Goal: Task Accomplishment & Management: Manage account settings

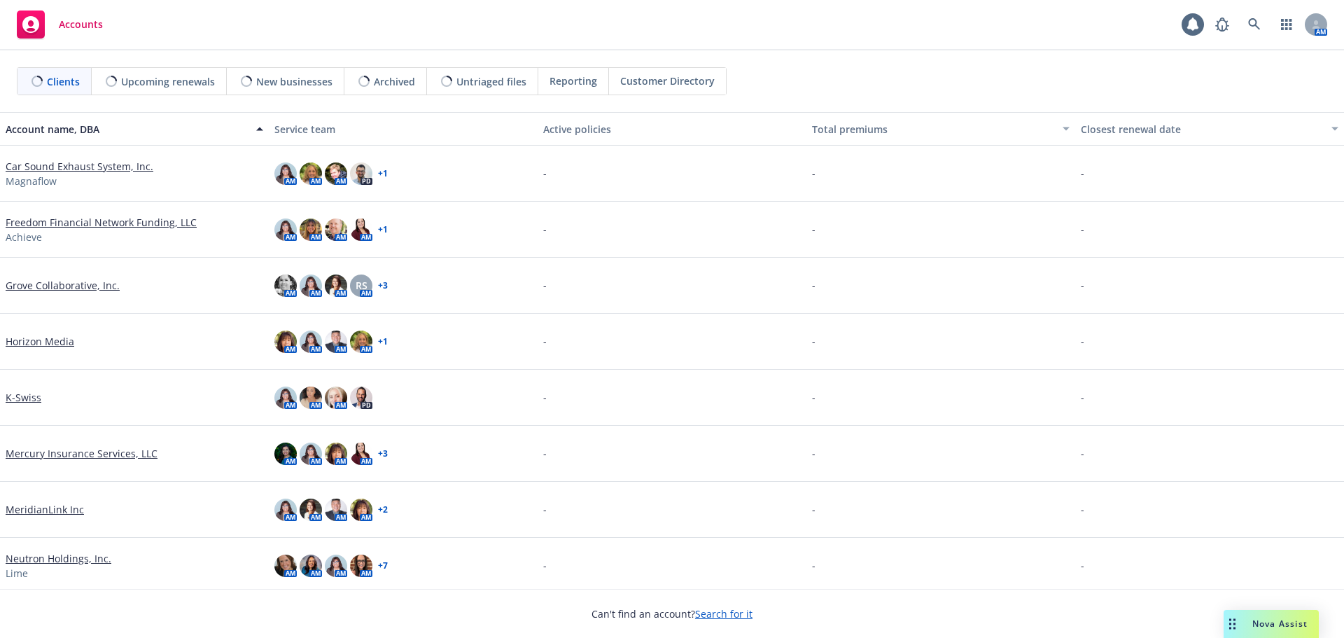
click at [1281, 633] on div "Nova Assist" at bounding box center [1270, 624] width 95 height 28
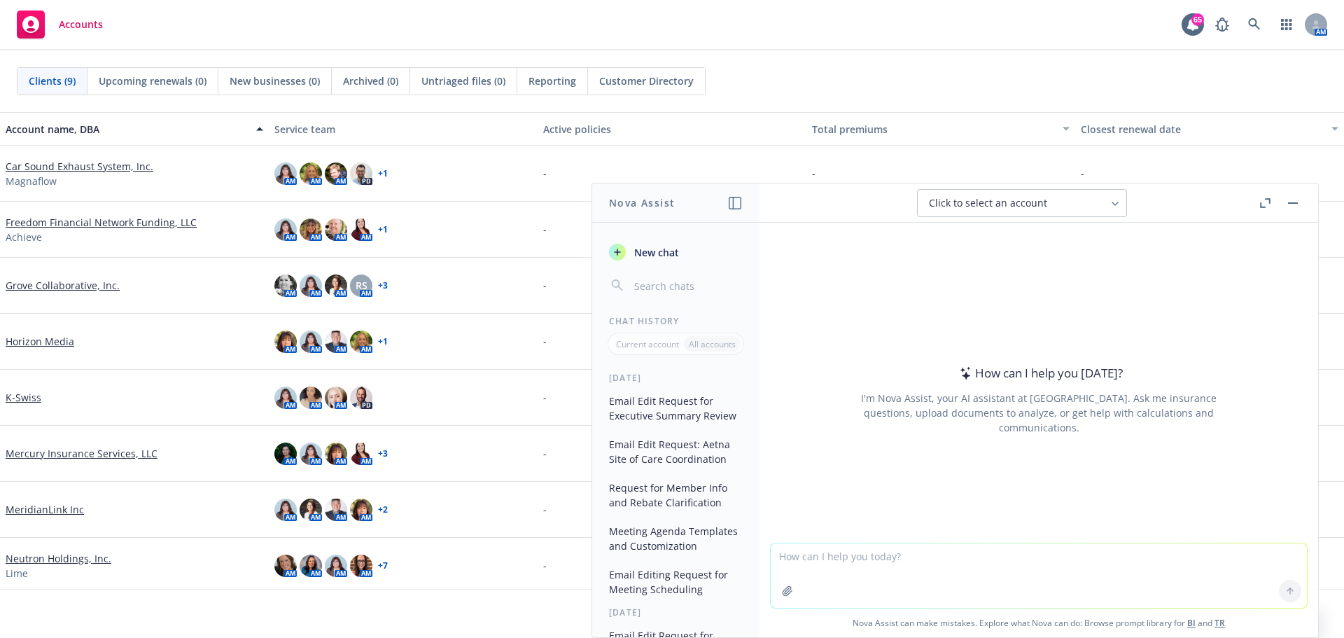
click at [740, 201] on icon "button" at bounding box center [734, 203] width 13 height 13
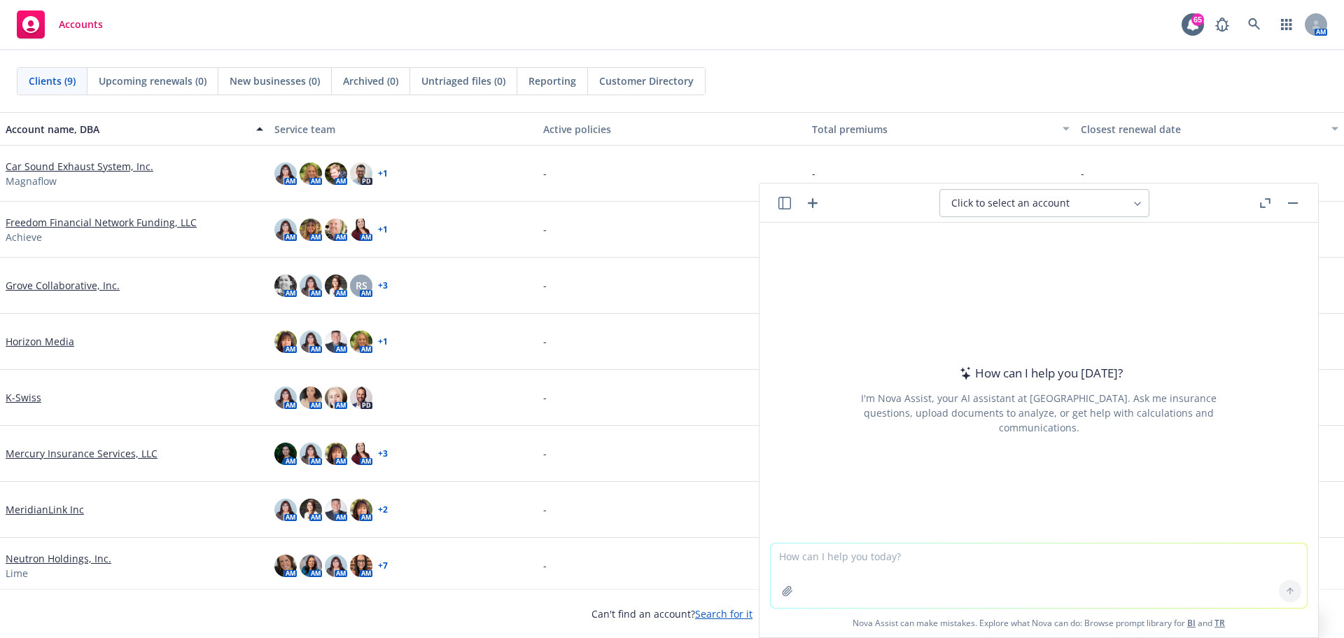
click at [819, 563] on textarea at bounding box center [1038, 575] width 536 height 64
click at [1281, 585] on button at bounding box center [1290, 590] width 22 height 22
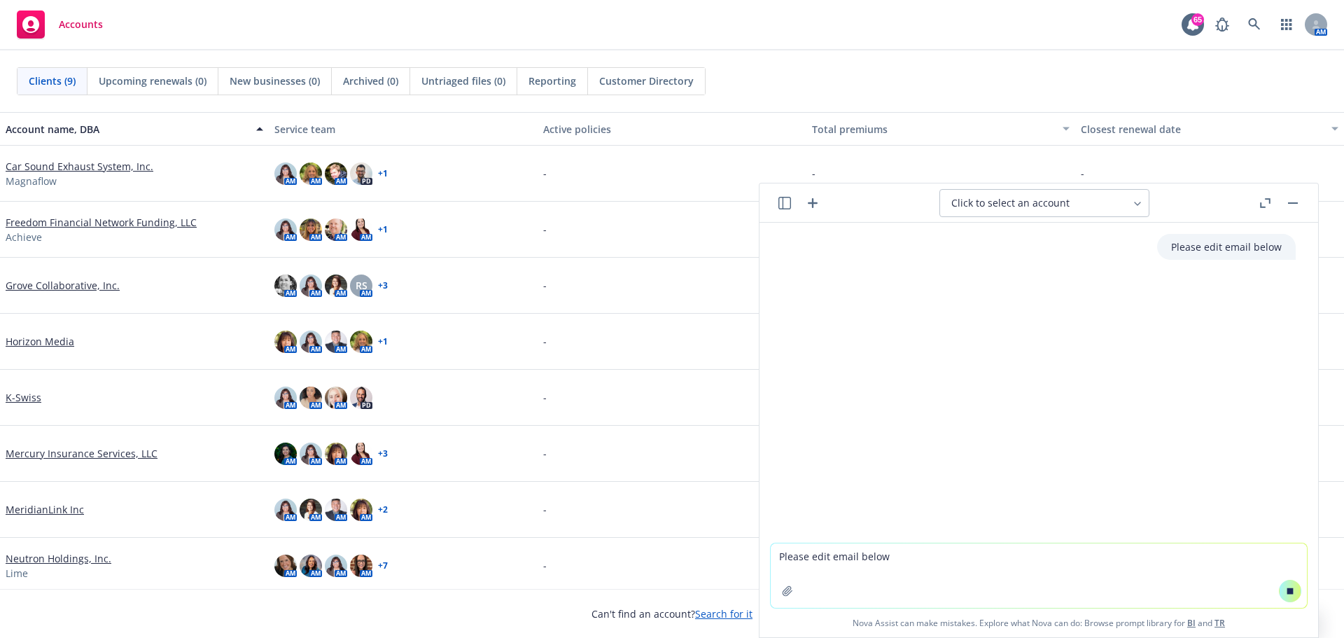
click at [838, 559] on textarea "Please edit email below" at bounding box center [1038, 575] width 536 height 64
paste textarea "We have notified Sun Life of the January 1st termination. Sun Life declined to …"
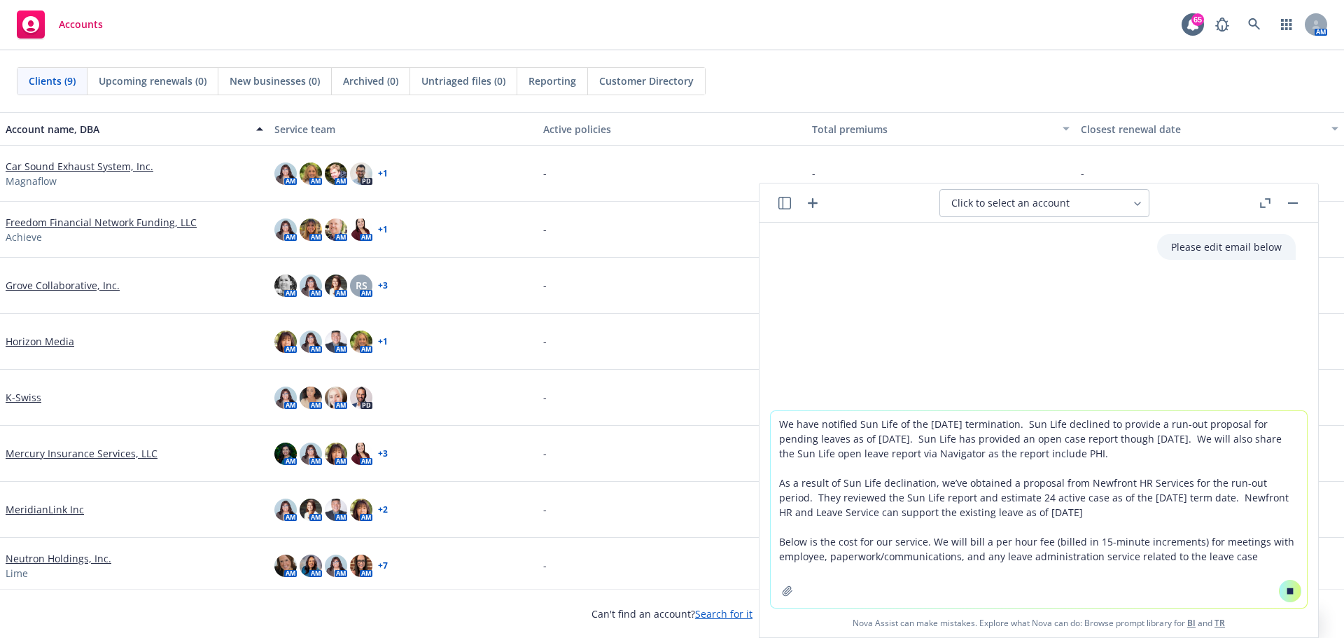
type textarea "We have notified Sun Life of the January 1st termination. Sun Life declined to …"
click at [1287, 591] on icon at bounding box center [1290, 590] width 6 height 6
click at [1282, 596] on button at bounding box center [1290, 590] width 22 height 22
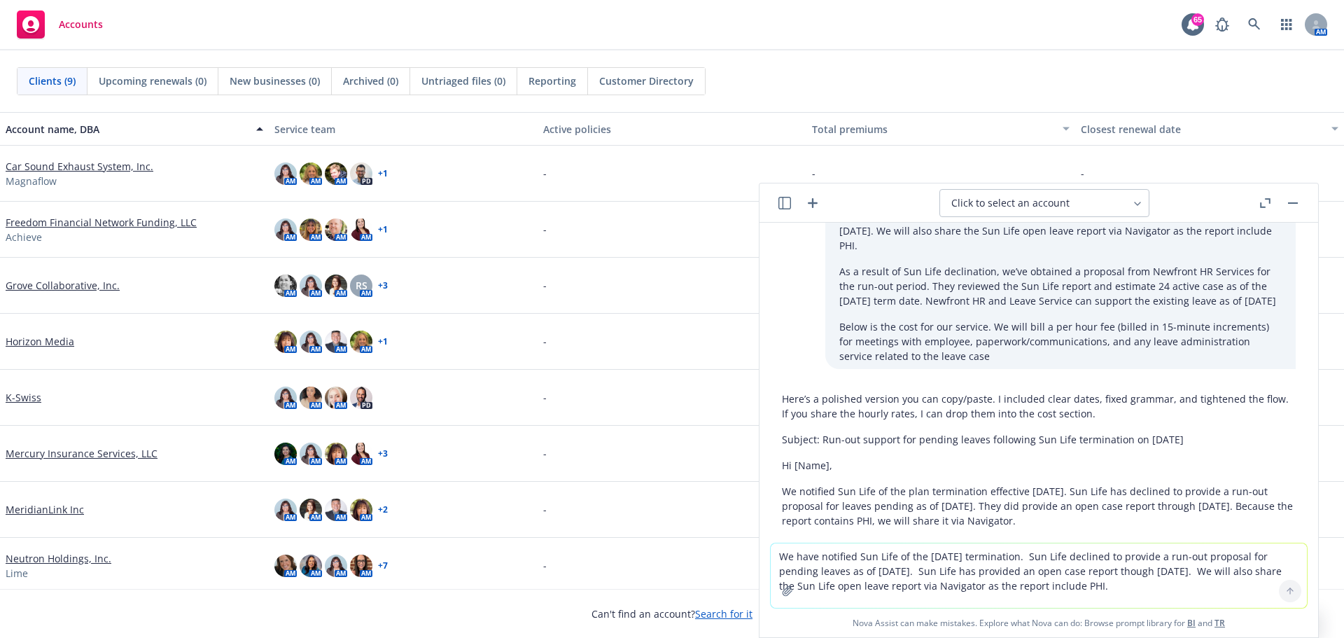
scroll to position [102, 0]
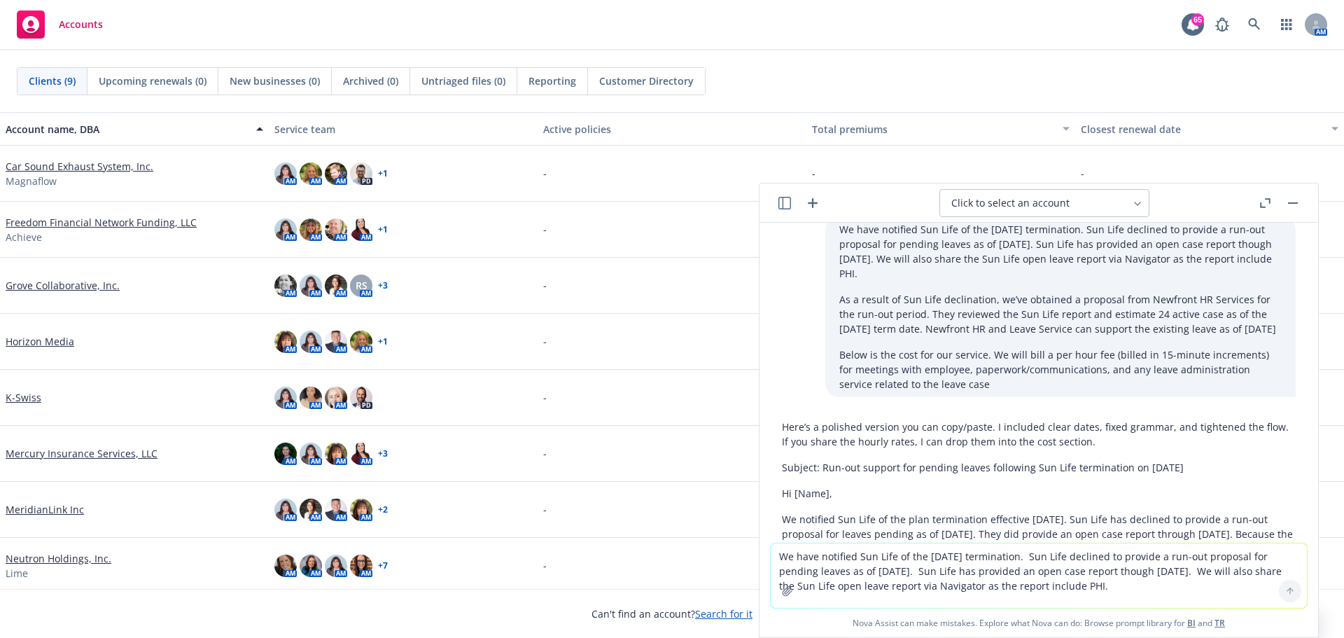
click at [1296, 273] on div "Please edit email below Copy to clipboard Thumbs up Thumbs down We have notifie…" at bounding box center [1038, 383] width 558 height 320
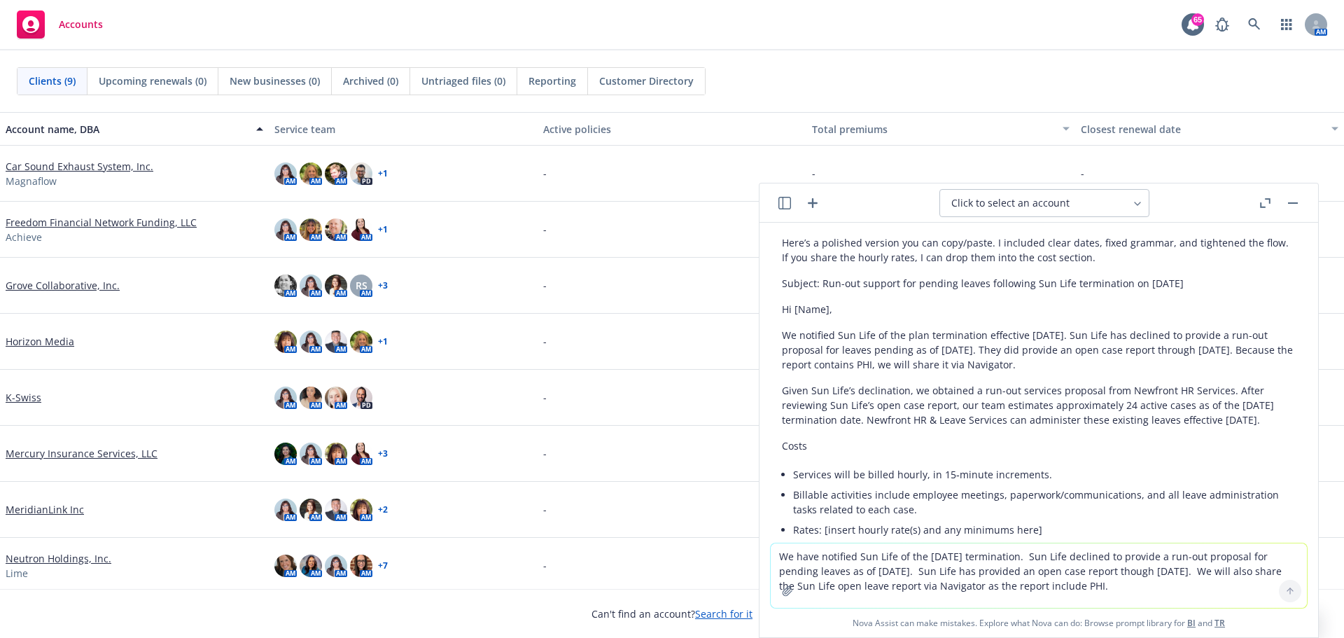
scroll to position [295, 0]
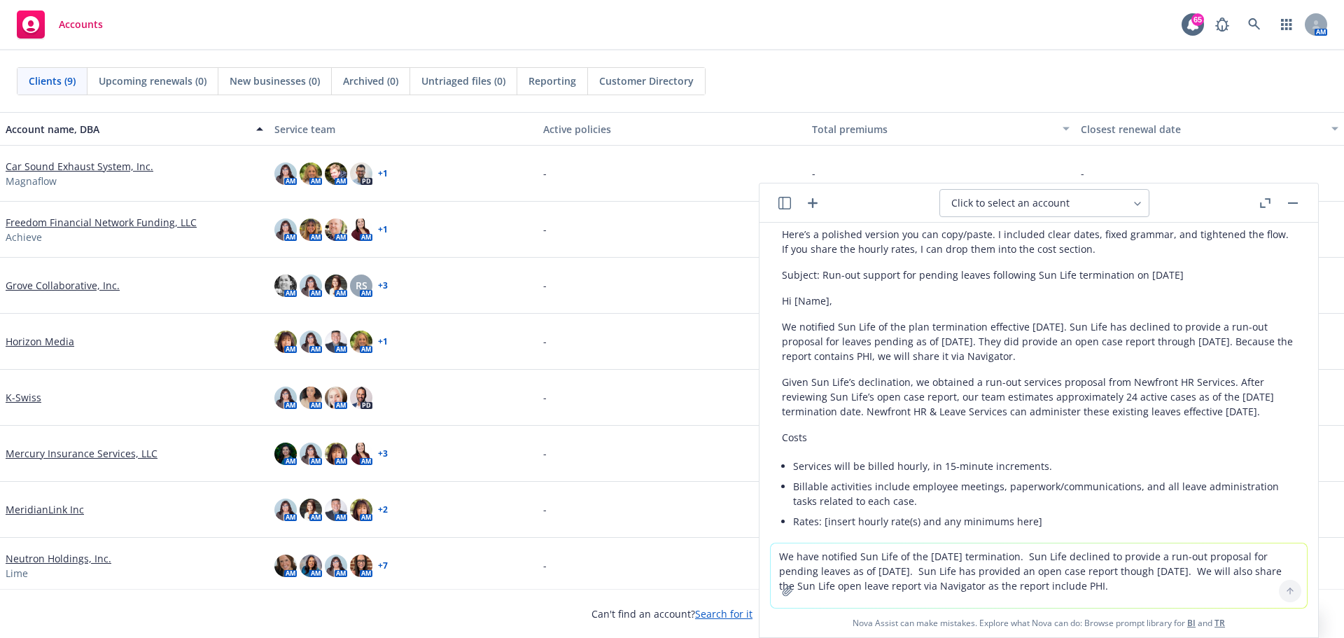
click at [789, 339] on p "We notified Sun Life of the plan termination effective January 1, 2026. Sun Lif…" at bounding box center [1039, 341] width 514 height 44
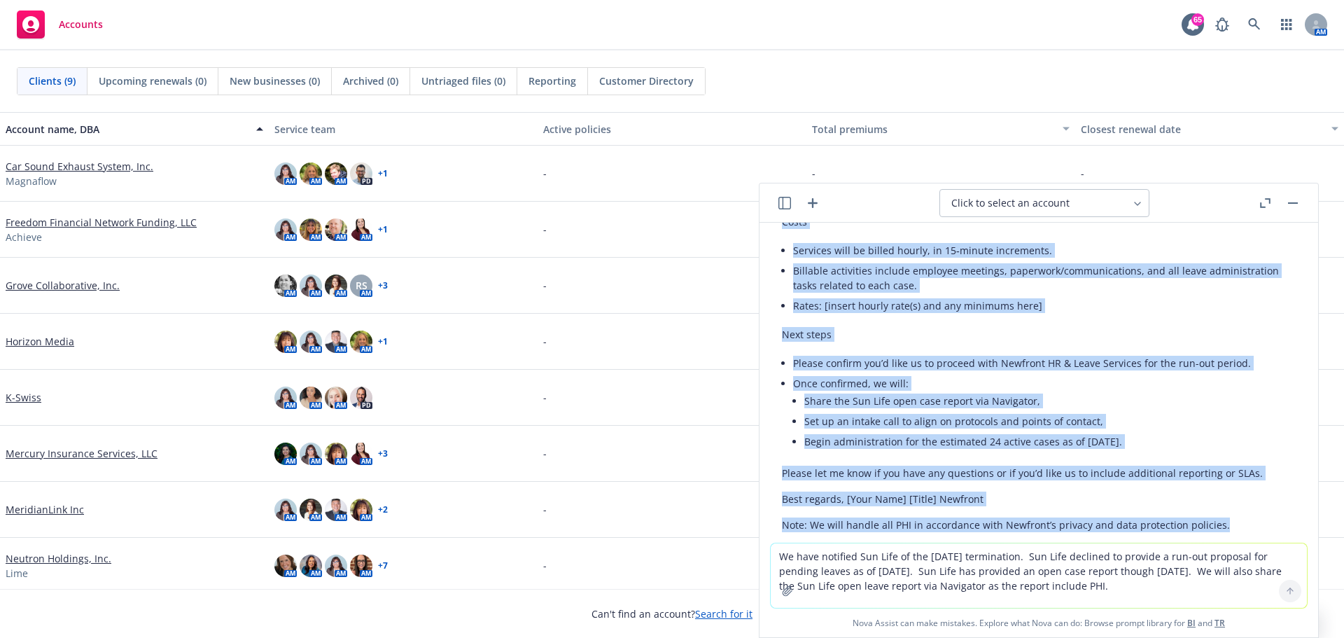
scroll to position [579, 0]
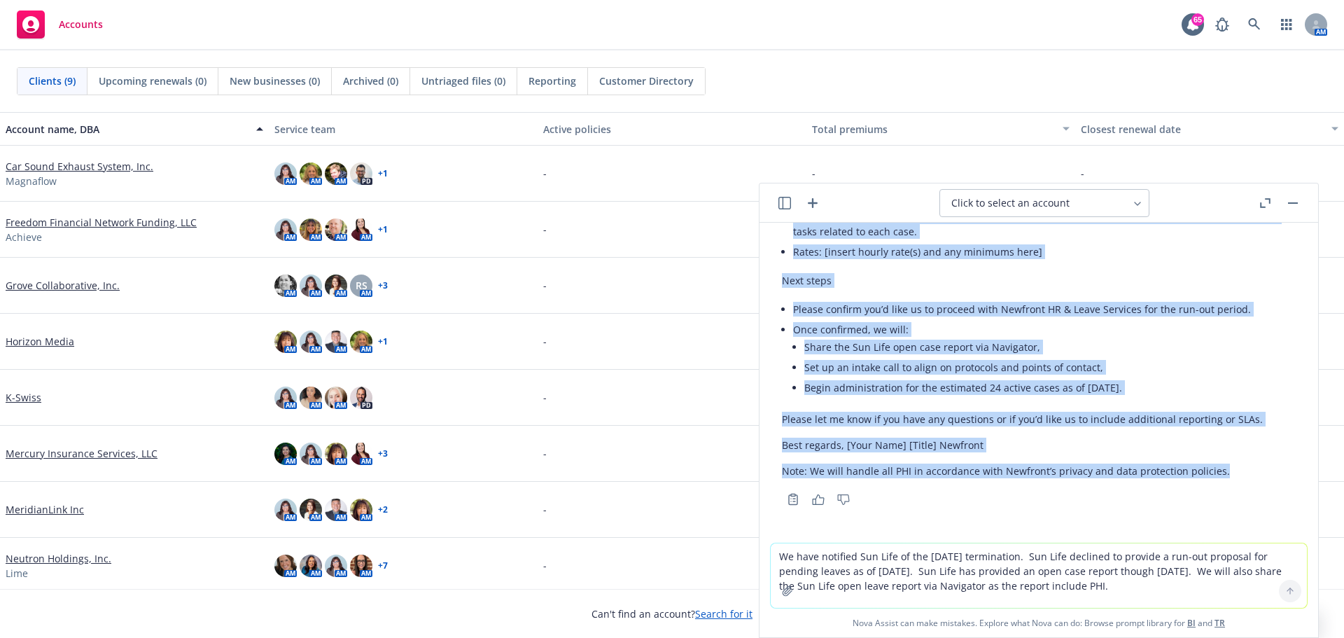
drag, startPoint x: 778, startPoint y: 325, endPoint x: 1165, endPoint y: 383, distance: 391.2
click at [1165, 383] on div "Here’s a polished version you can copy/paste. I included clear dates, fixed gra…" at bounding box center [1038, 230] width 536 height 557
copy div "We notified Sun Life of the plan termination effective January 1, 2026. Sun Lif…"
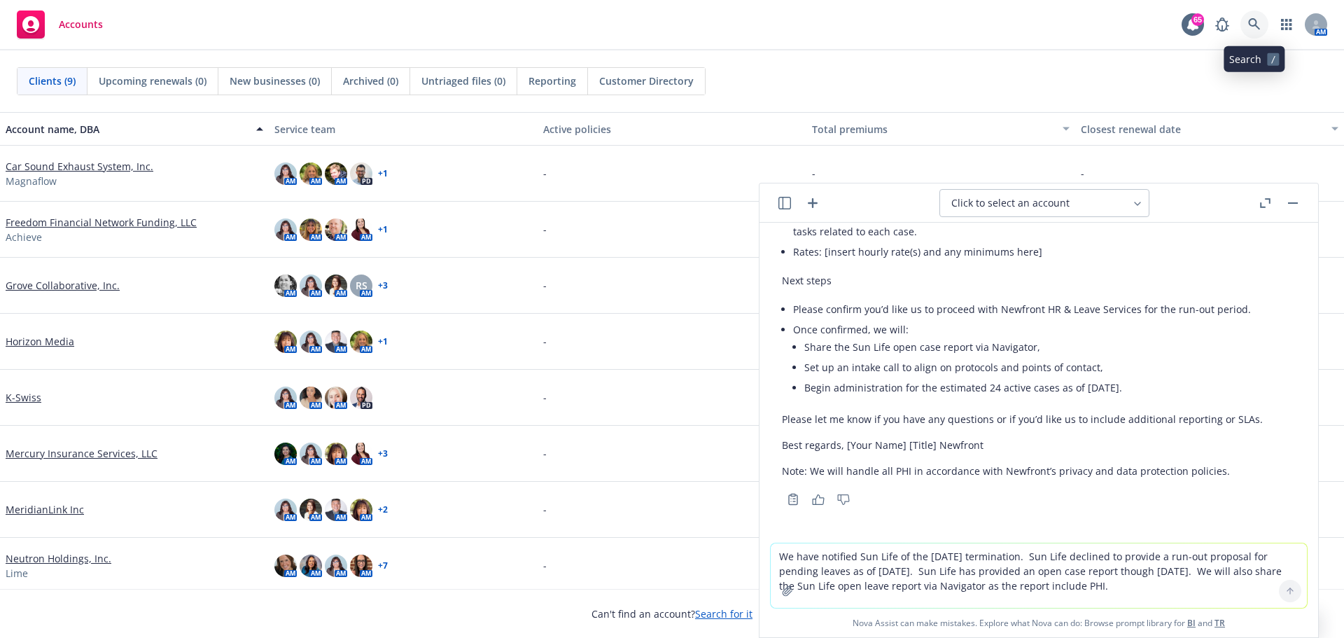
click at [1251, 22] on icon at bounding box center [1254, 24] width 13 height 13
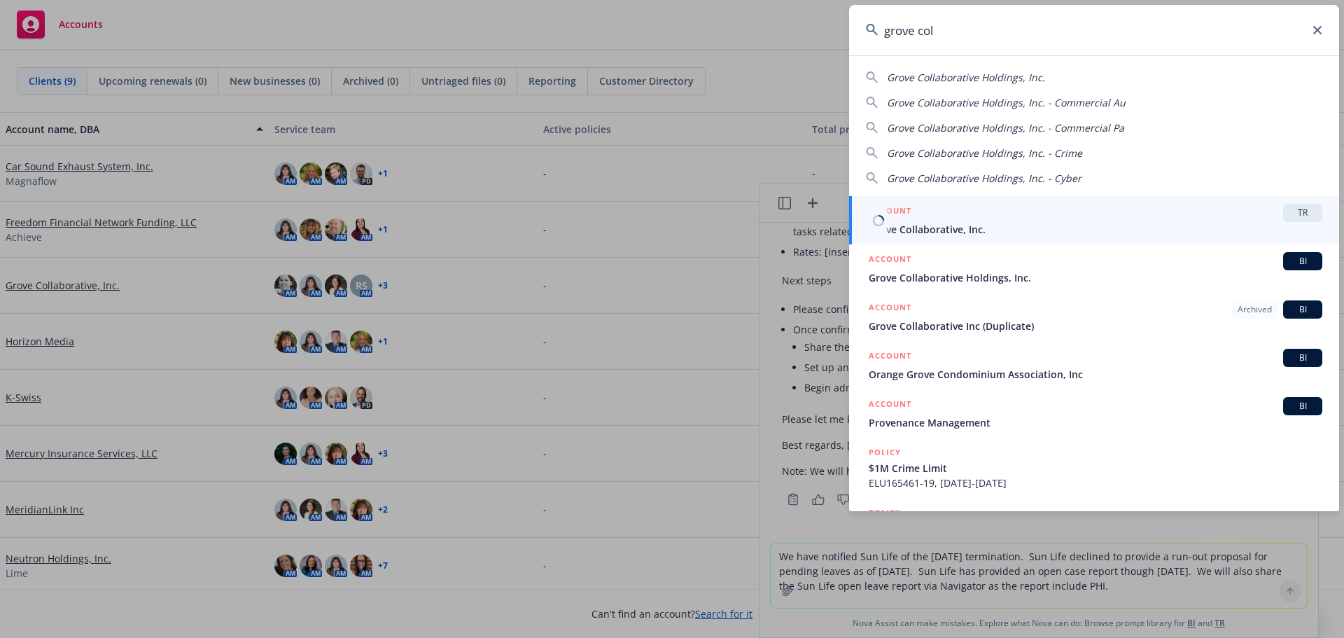
type input "grove col"
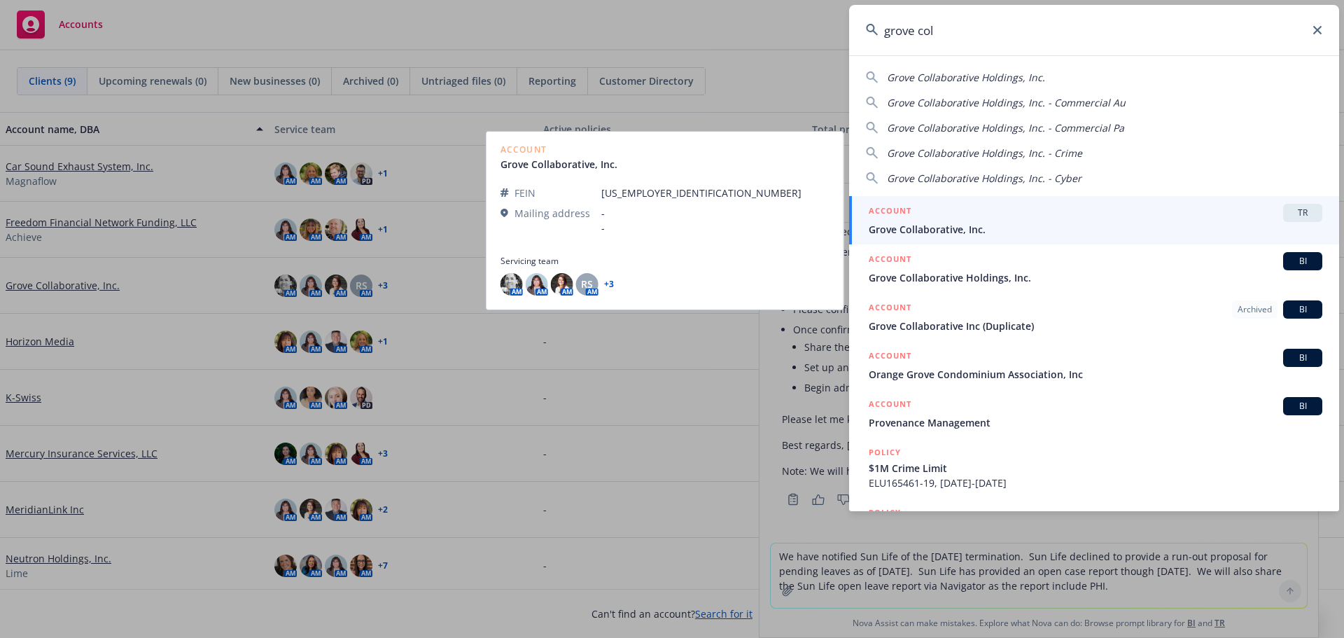
click at [1146, 216] on div "ACCOUNT TR" at bounding box center [1094, 213] width 453 height 18
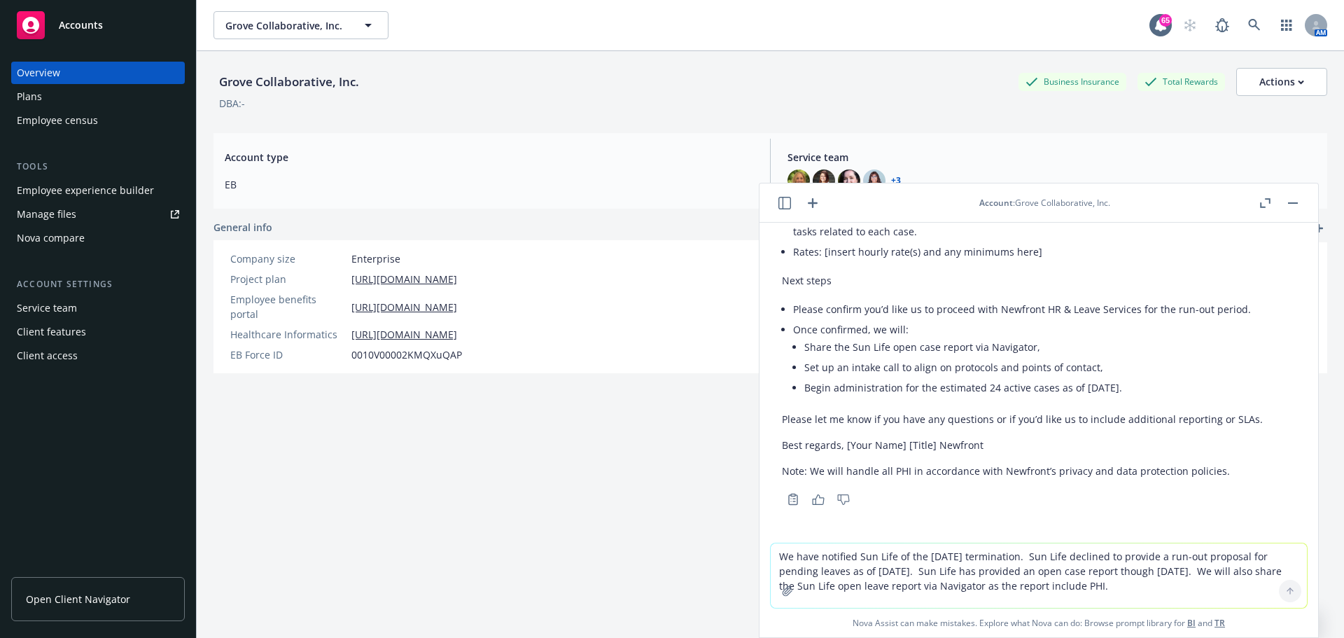
click at [523, 484] on div "Grove Collaborative, Inc. Business Insurance Total Rewards Actions DBA: - Accou…" at bounding box center [769, 361] width 1113 height 621
click at [791, 206] on button "button" at bounding box center [784, 203] width 17 height 17
click at [652, 202] on h1 "Nova Assist" at bounding box center [642, 202] width 66 height 15
click at [734, 206] on icon "button" at bounding box center [734, 203] width 13 height 13
click at [283, 392] on div "Grove Collaborative, Inc. Business Insurance Total Rewards Actions DBA: - Accou…" at bounding box center [769, 361] width 1113 height 621
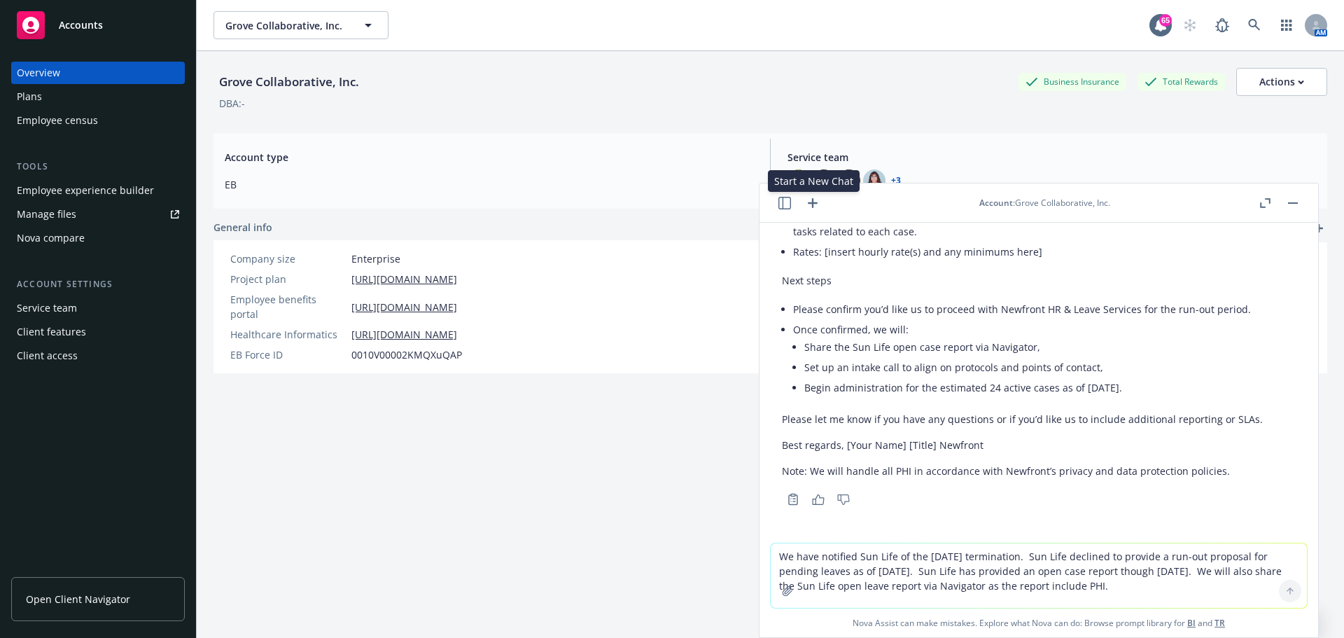
click at [811, 201] on icon "button" at bounding box center [812, 203] width 17 height 17
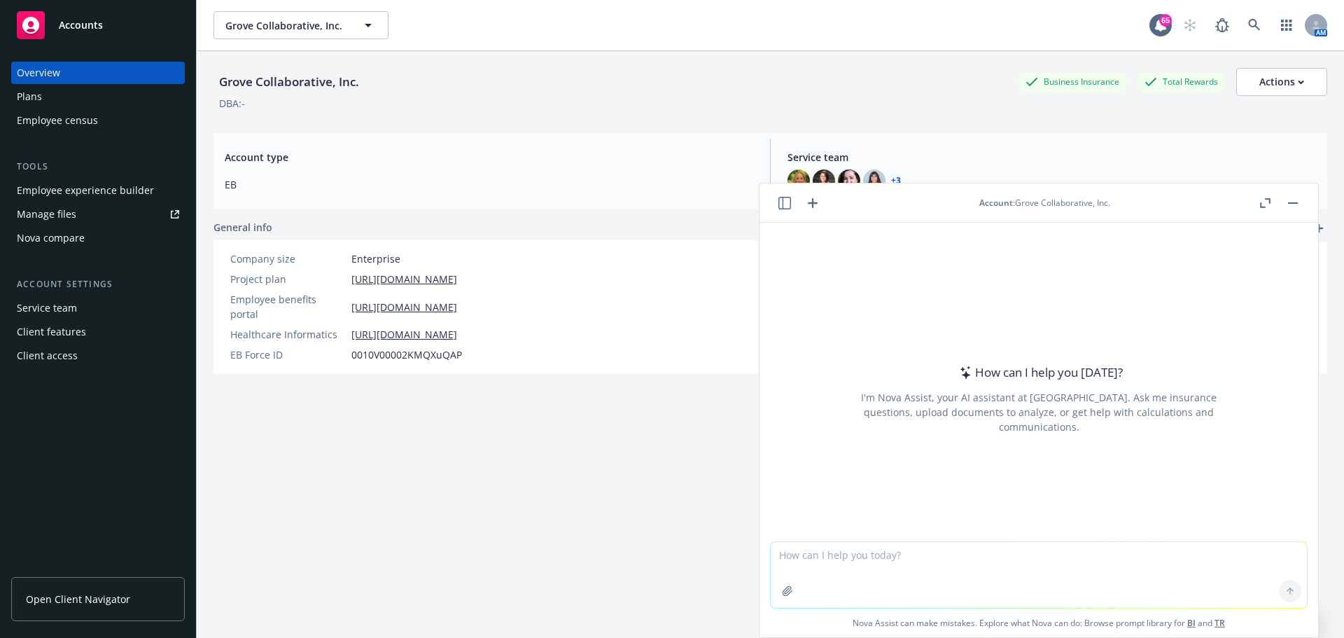
click at [40, 215] on div "Manage files" at bounding box center [46, 214] width 59 height 22
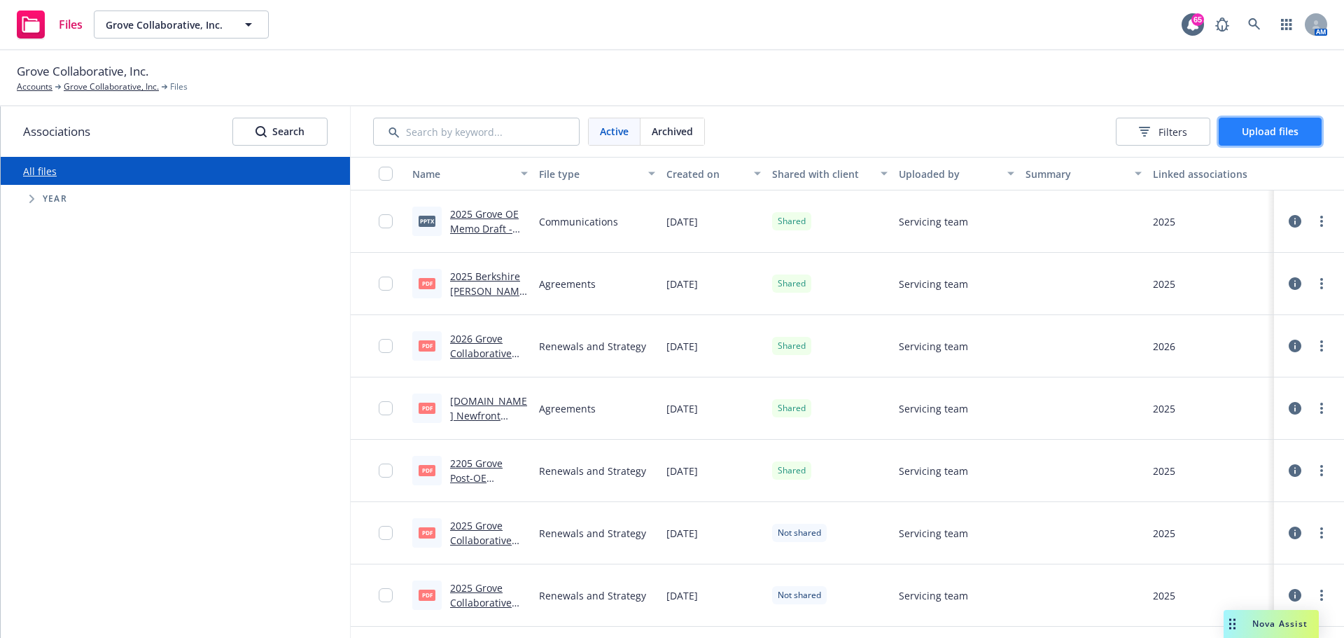
click at [1287, 131] on span "Upload files" at bounding box center [1269, 131] width 57 height 13
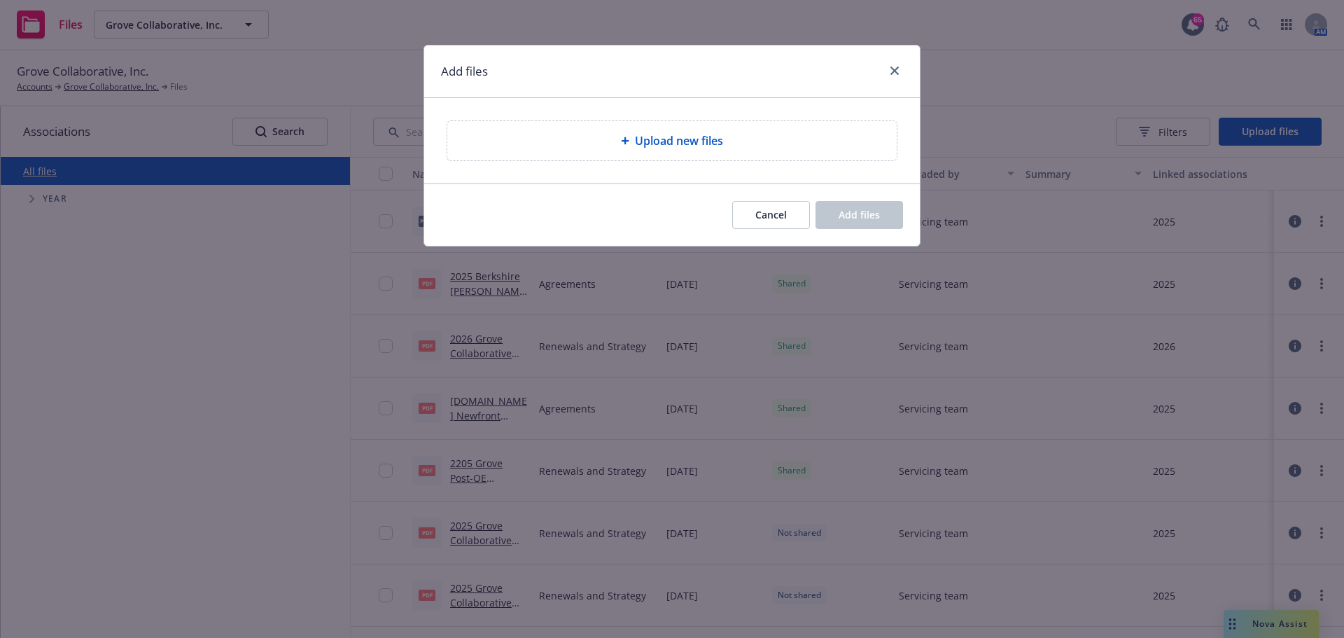
click at [657, 141] on span "Upload new files" at bounding box center [679, 140] width 88 height 17
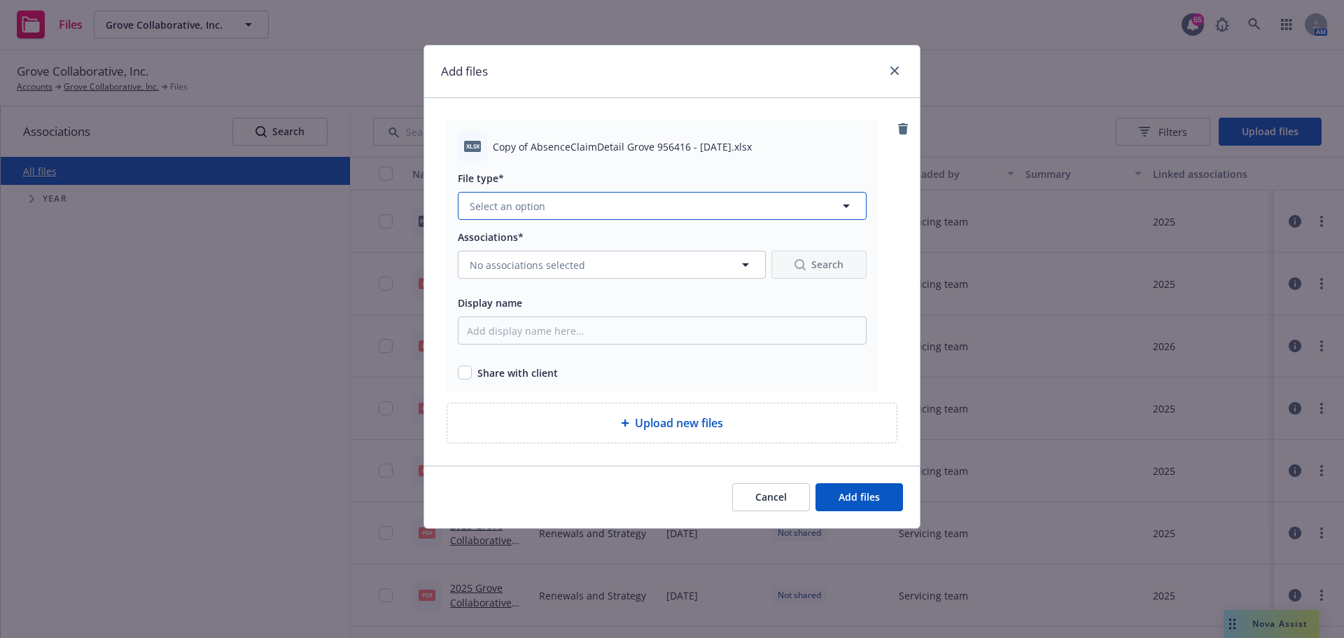
click at [846, 209] on icon "button" at bounding box center [846, 205] width 17 height 17
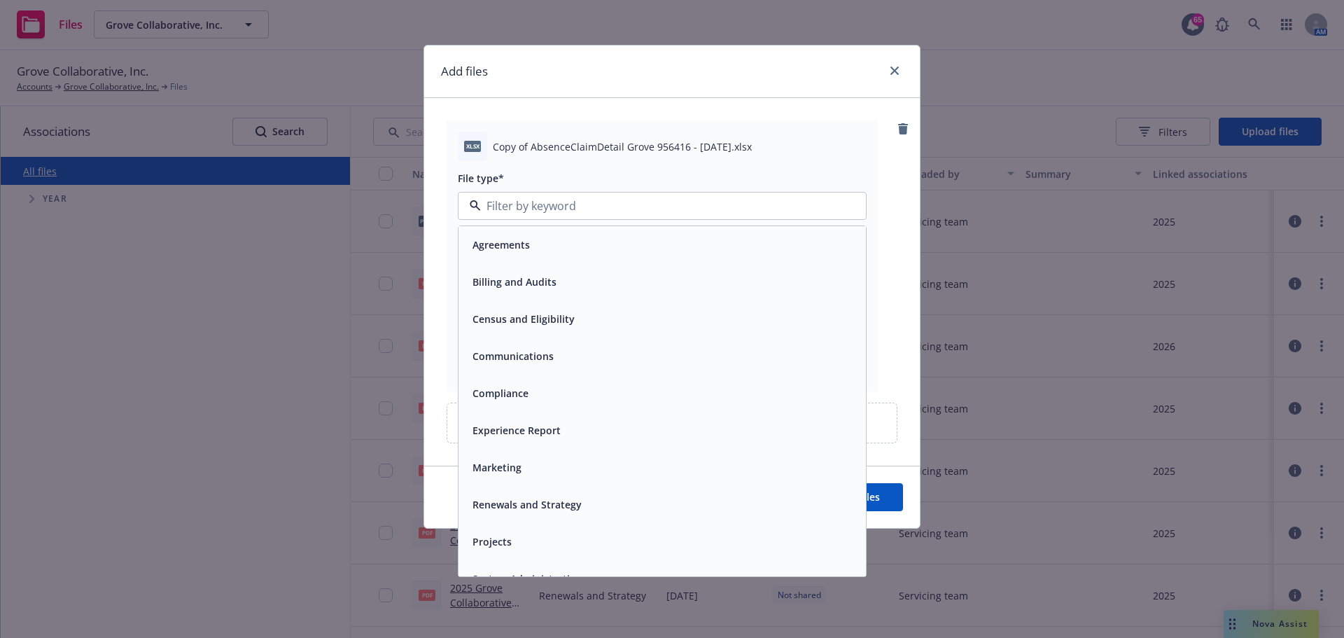
scroll to position [21, 0]
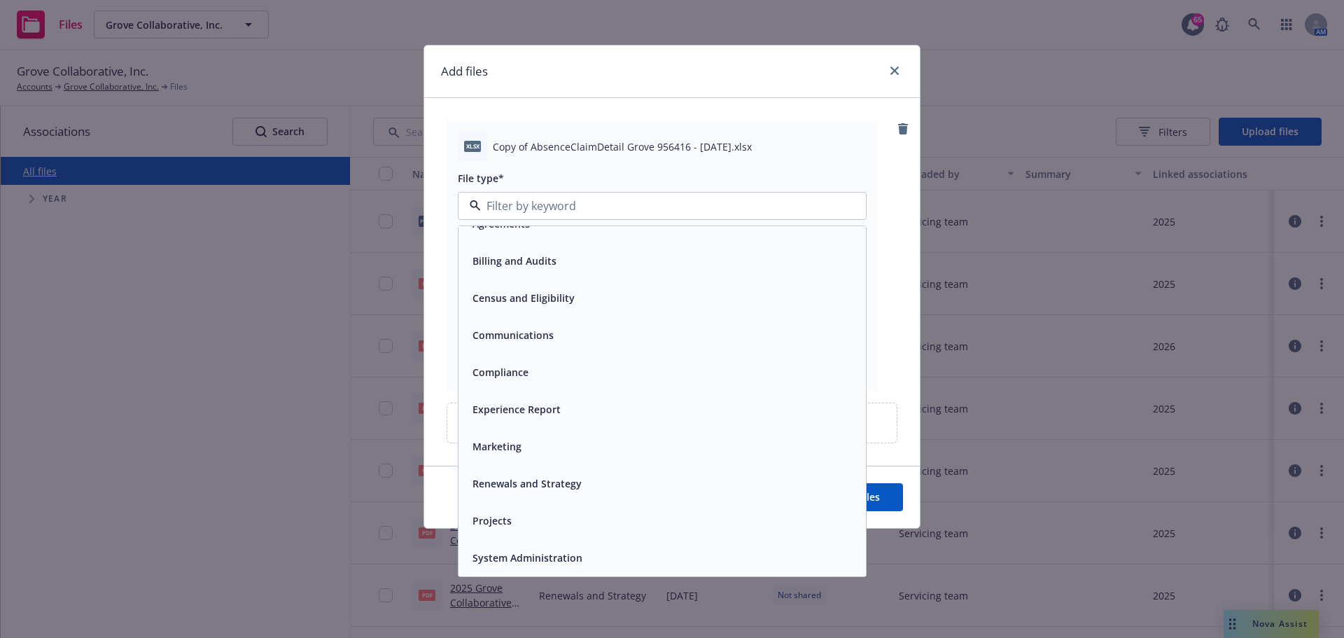
click at [503, 304] on span "Census and Eligibility" at bounding box center [523, 297] width 102 height 15
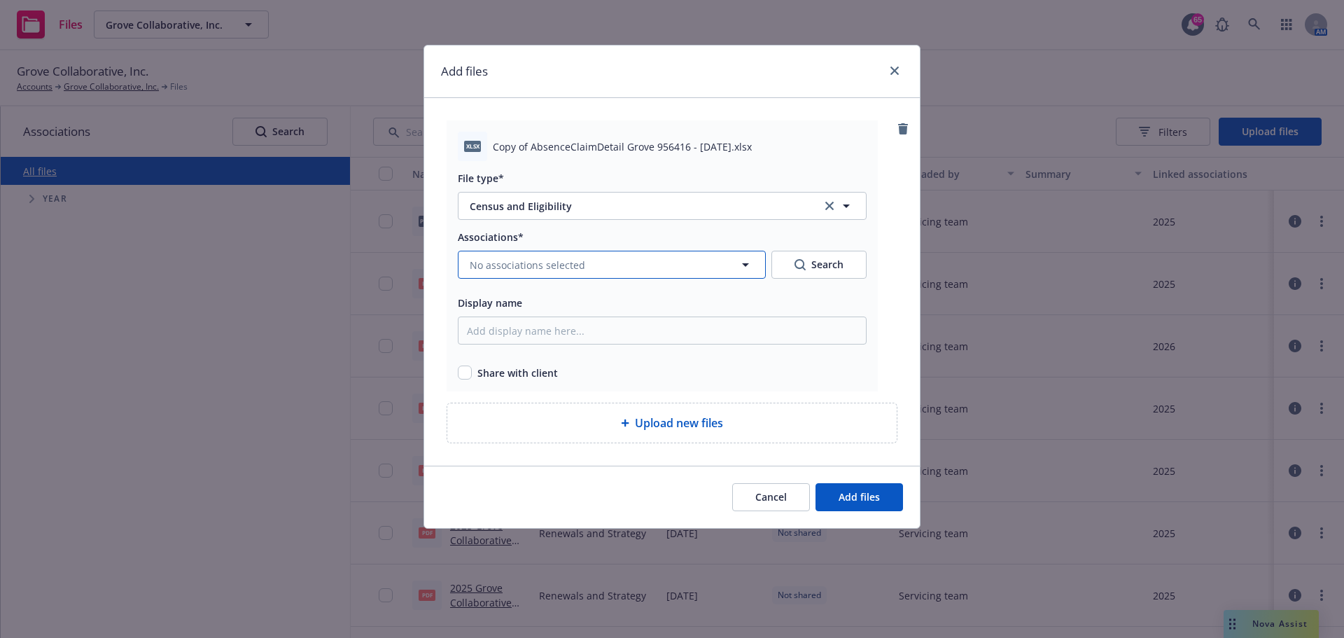
click at [740, 261] on icon "button" at bounding box center [745, 264] width 17 height 17
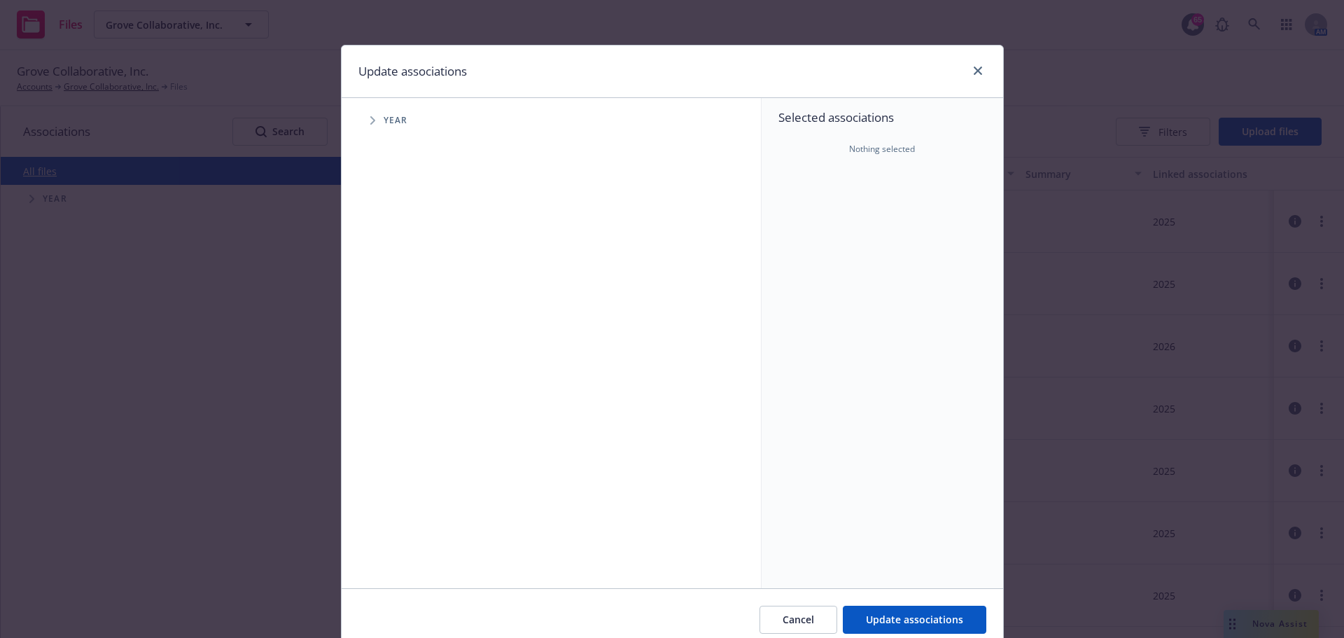
click at [383, 120] on span "Year" at bounding box center [395, 120] width 24 height 8
click at [370, 120] on icon "Tree Example" at bounding box center [372, 120] width 5 height 8
click at [404, 314] on input "Tree Example" at bounding box center [408, 312] width 14 height 14
checkbox input "true"
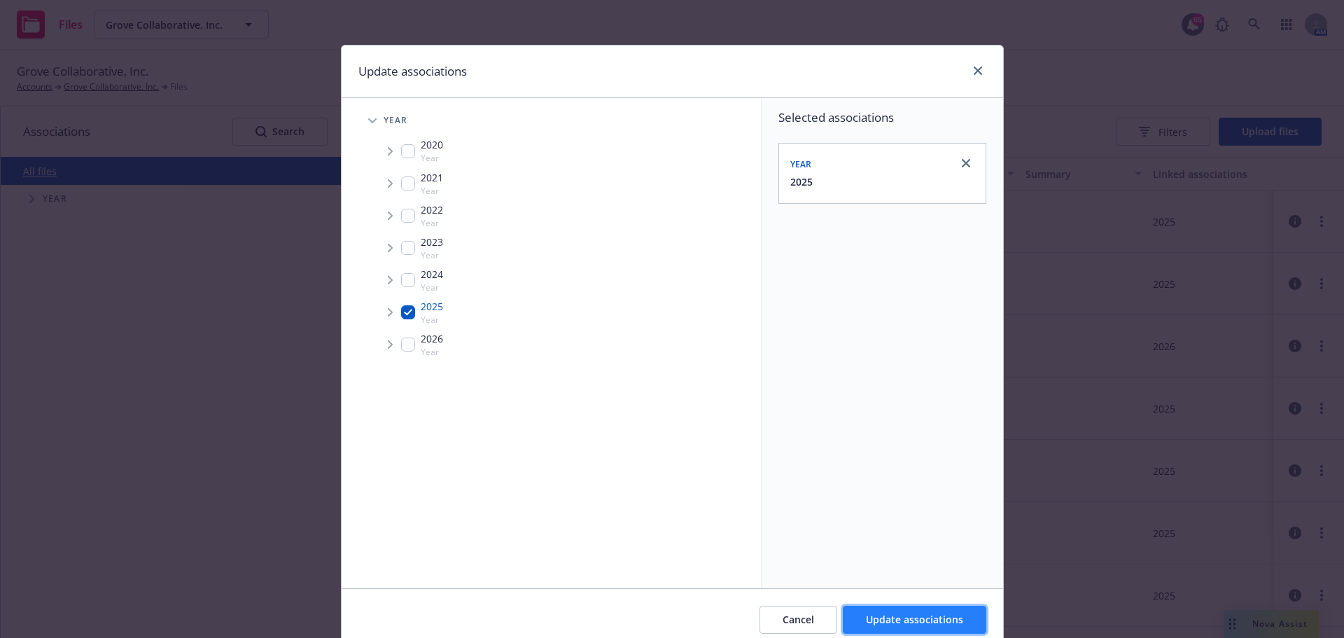
click at [888, 617] on span "Update associations" at bounding box center [914, 618] width 97 height 13
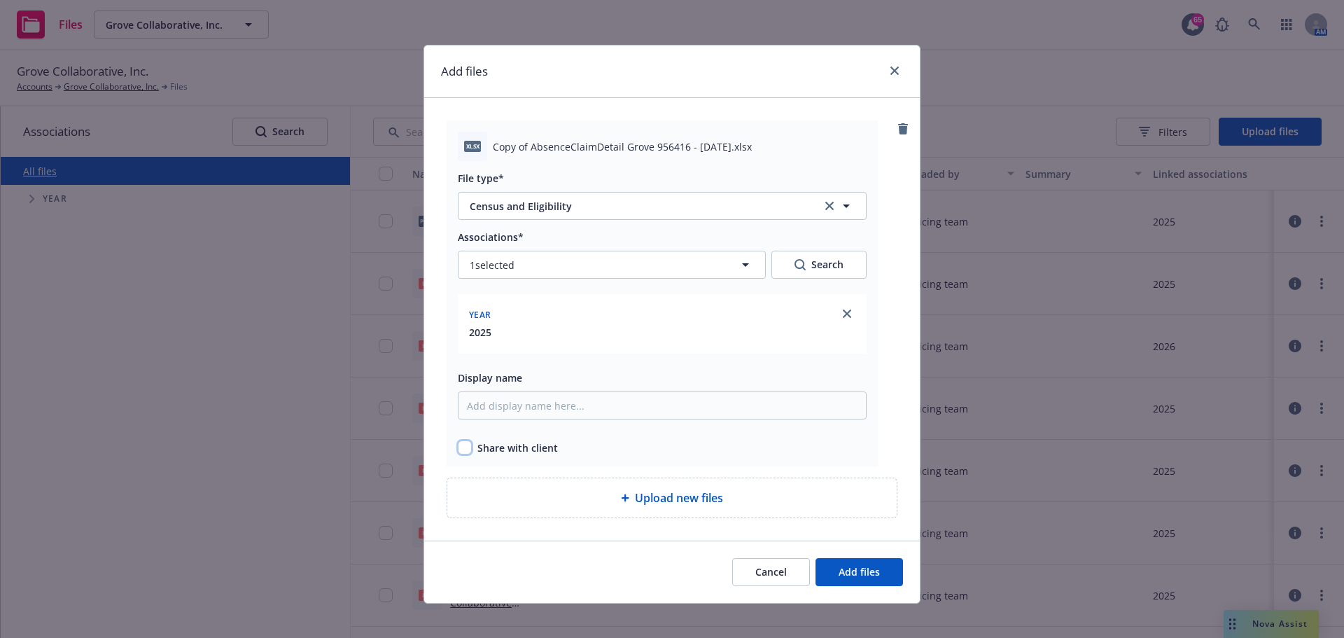
click at [458, 449] on input "checkbox" at bounding box center [465, 447] width 14 height 14
checkbox input "true"
drag, startPoint x: 561, startPoint y: 409, endPoint x: 586, endPoint y: 409, distance: 24.5
click at [561, 409] on input "Display name" at bounding box center [662, 405] width 409 height 28
type input "Sun Life Absence Claim Detail Report [DATE]"
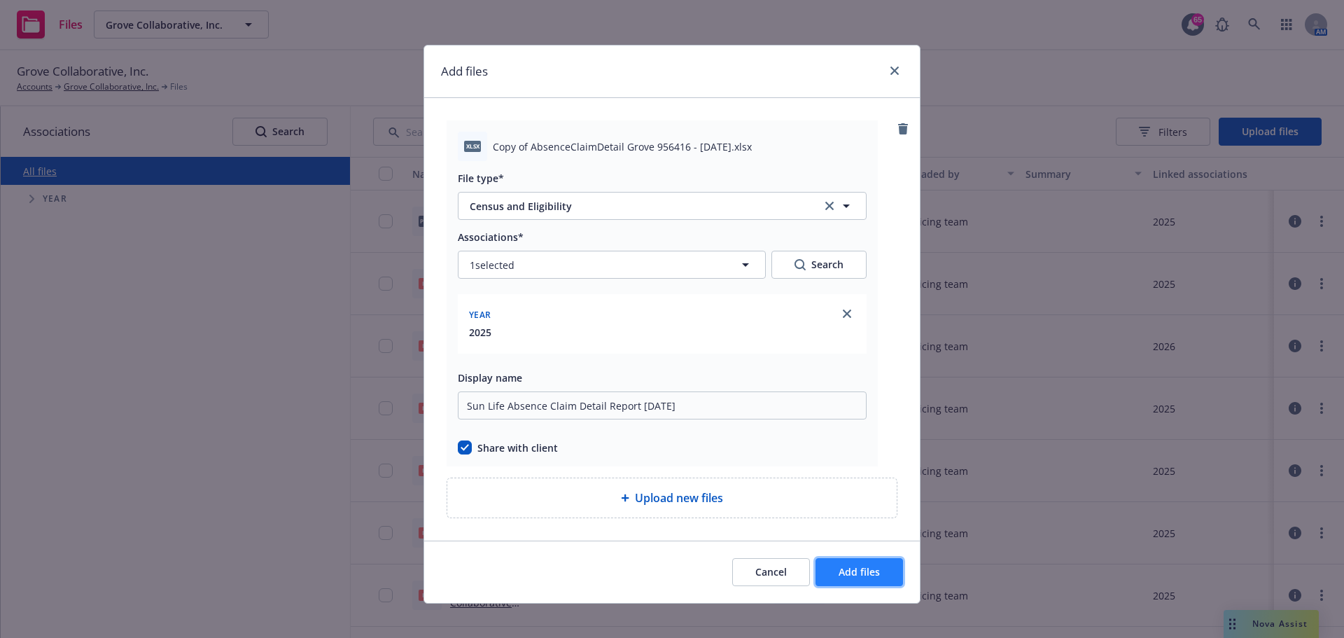
click at [848, 579] on button "Add files" at bounding box center [858, 572] width 87 height 28
